Goal: Check status: Check status

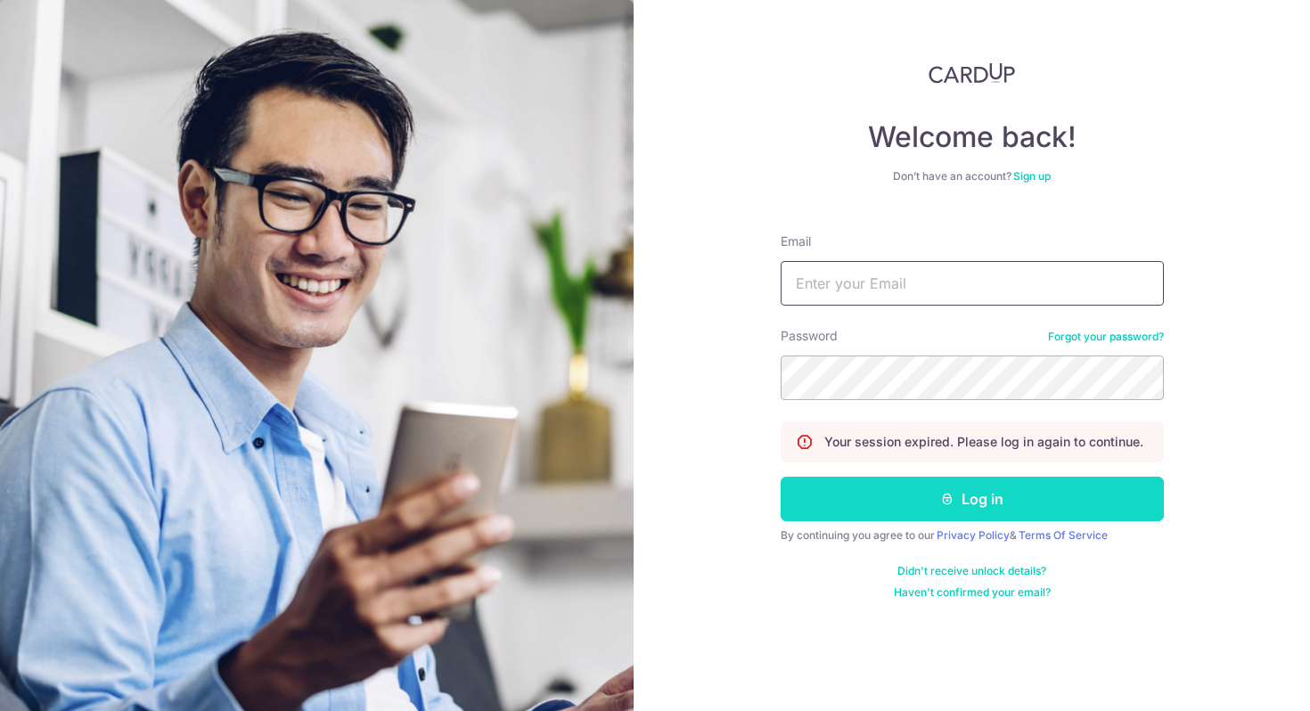
type input "[PERSON_NAME][EMAIL_ADDRESS][PERSON_NAME][DOMAIN_NAME]"
click at [954, 496] on icon "submit" at bounding box center [947, 499] width 14 height 14
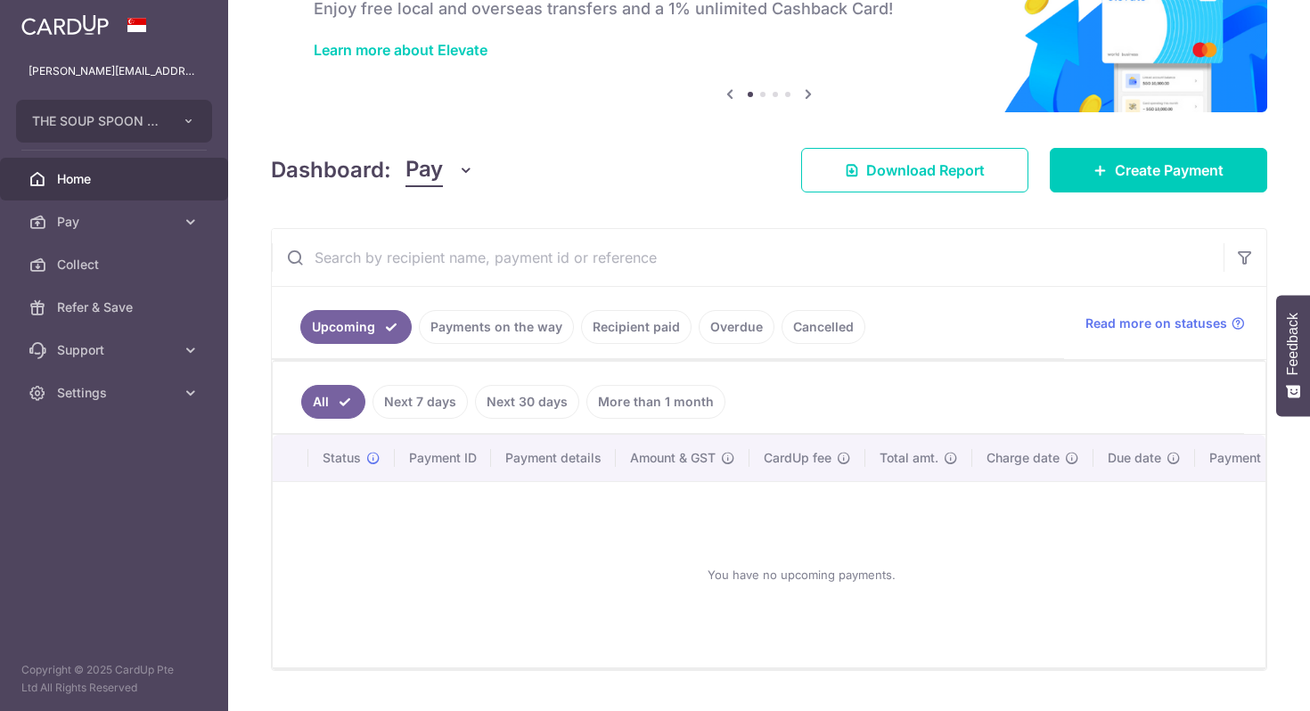
scroll to position [160, 0]
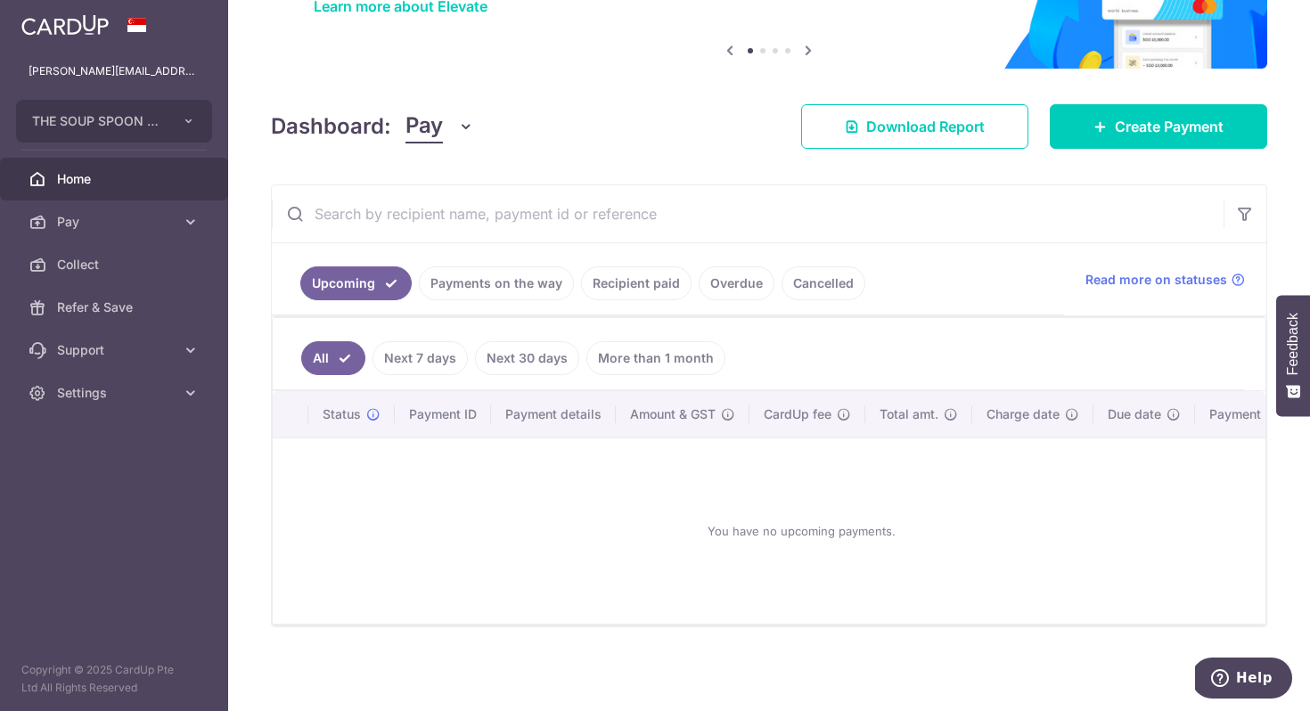
click at [517, 295] on link "Payments on the way" at bounding box center [496, 283] width 155 height 34
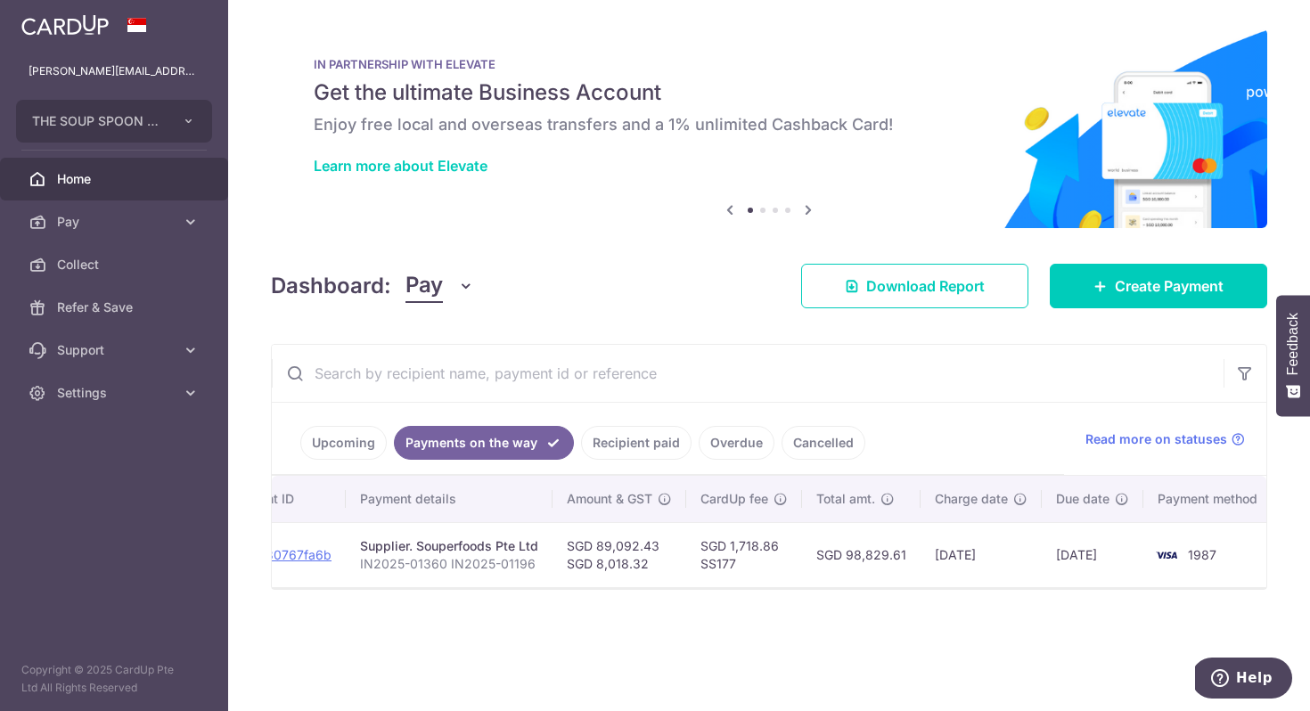
scroll to position [0, 266]
